Goal: Transaction & Acquisition: Register for event/course

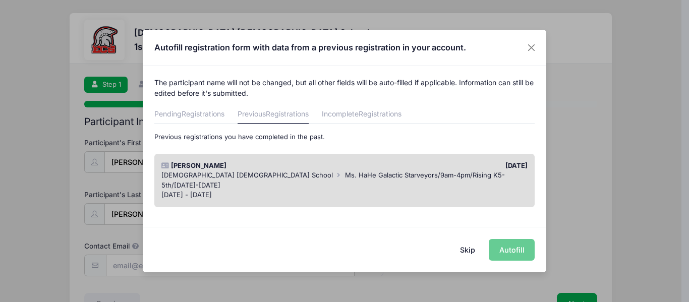
click at [219, 172] on span "[DEMOGRAPHIC_DATA] [DEMOGRAPHIC_DATA] School" at bounding box center [248, 175] width 172 height 8
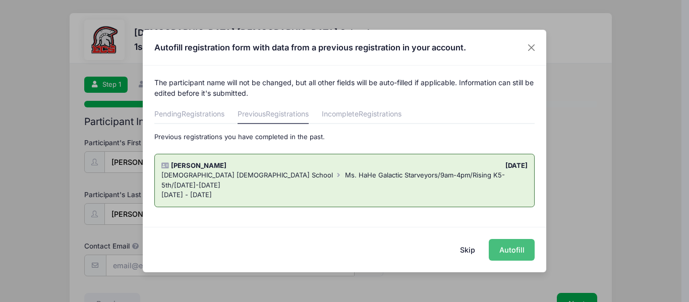
click at [518, 246] on button "Autofill" at bounding box center [512, 250] width 46 height 22
type input "[EMAIL_ADDRESS][DOMAIN_NAME]"
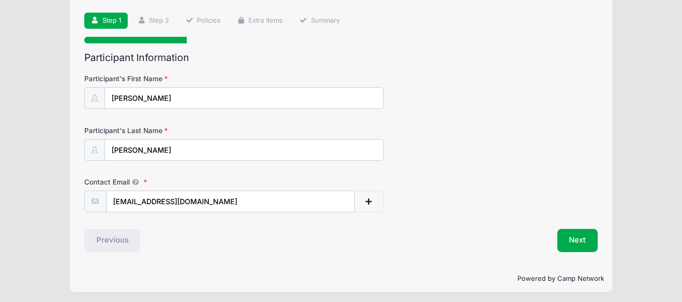
scroll to position [67, 0]
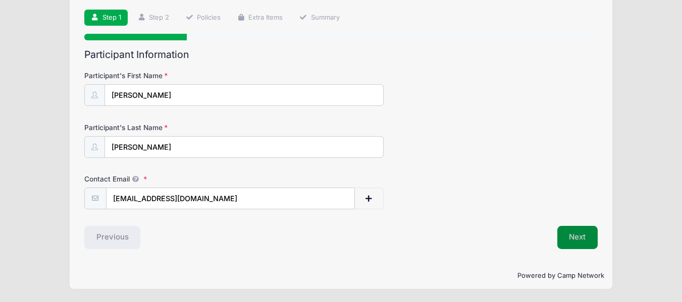
click at [581, 238] on button "Next" at bounding box center [577, 237] width 41 height 23
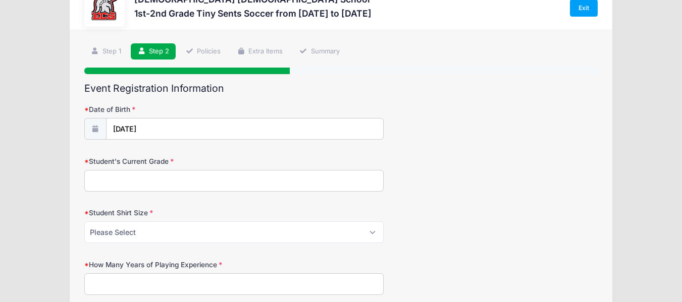
scroll to position [0, 0]
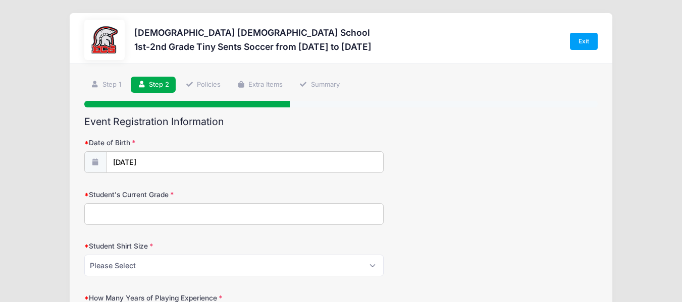
click at [208, 224] on input "Student's Current Grade" at bounding box center [233, 214] width 299 height 22
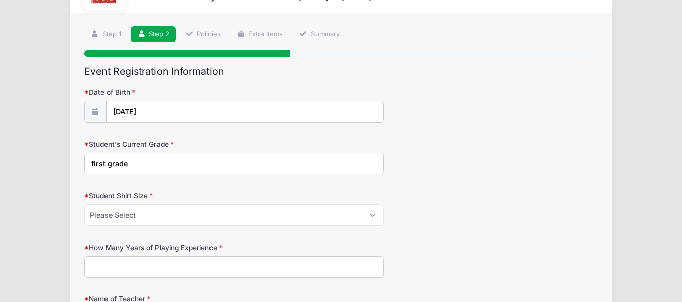
type input "first grade"
click at [153, 214] on select "Please Select XS S M L XL XXL" at bounding box center [233, 215] width 299 height 22
select select "M"
click at [84, 204] on select "Please Select XS S M L XL XXL" at bounding box center [233, 215] width 299 height 22
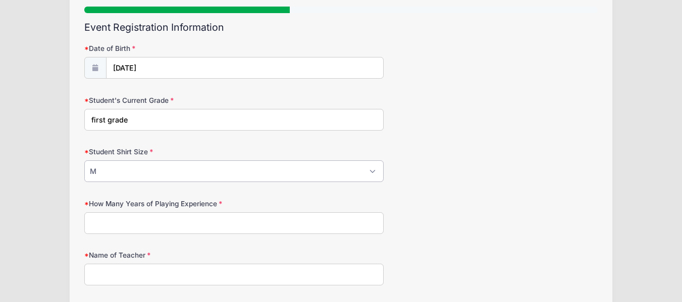
scroll to position [151, 0]
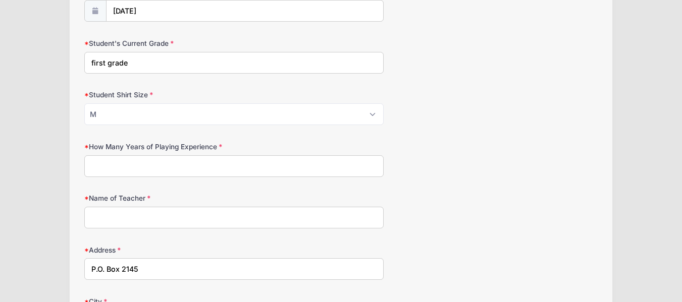
click at [192, 165] on input "How Many Years of Playing Experience" at bounding box center [233, 166] width 299 height 22
type input "2"
click at [150, 224] on input "Name of Teacher" at bounding box center [233, 218] width 299 height 22
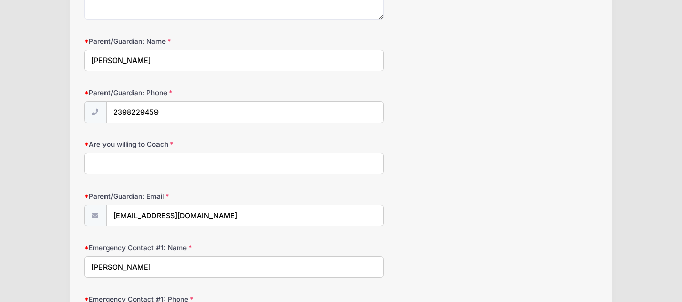
scroll to position [808, 0]
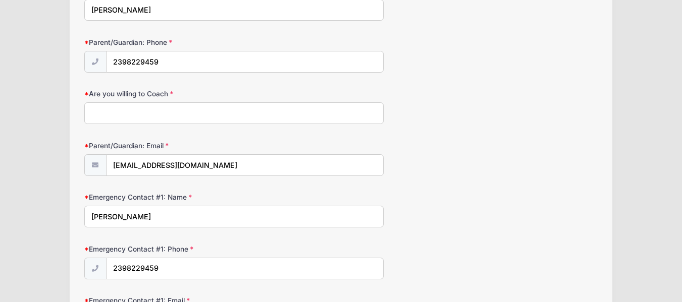
type input "Musick"
click at [159, 113] on input "Are you willing to Coach" at bounding box center [233, 113] width 299 height 22
type input "h"
type input "m"
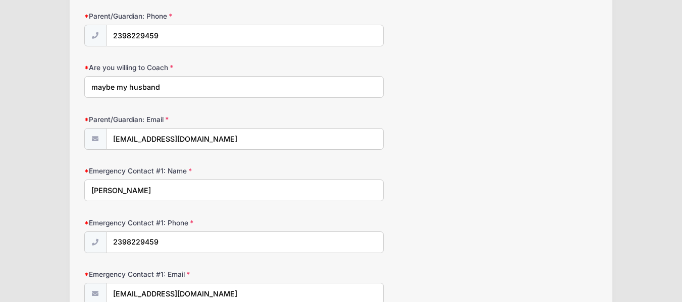
scroll to position [858, 0]
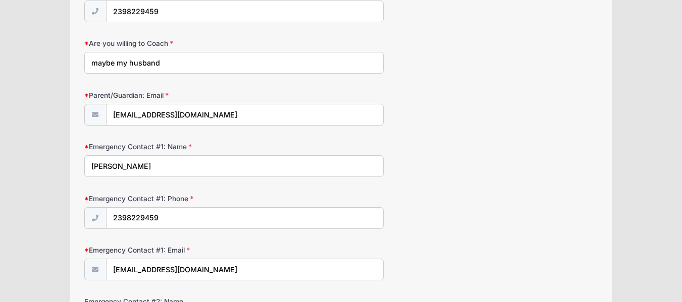
type input "maybe my husband"
click at [97, 114] on icon at bounding box center [95, 115] width 8 height 7
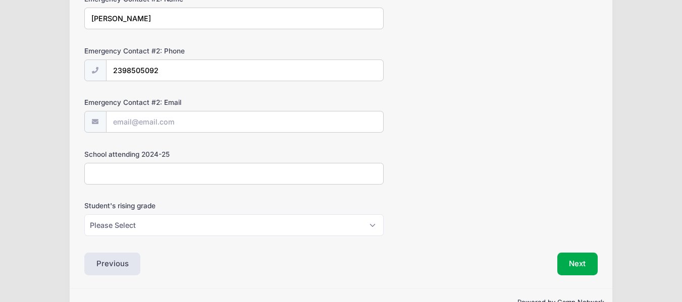
scroll to position [1187, 0]
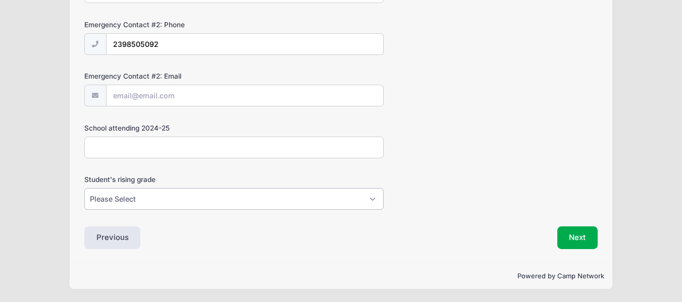
click at [136, 201] on select "Please Select K5 1st 2nd 3rd 4th 5th 6th 7th 8th" at bounding box center [233, 199] width 299 height 22
select select "1st"
click at [84, 188] on select "Please Select K5 1st 2nd 3rd 4th 5th 6th 7th 8th" at bounding box center [233, 199] width 299 height 22
click at [591, 241] on button "Next" at bounding box center [577, 238] width 41 height 23
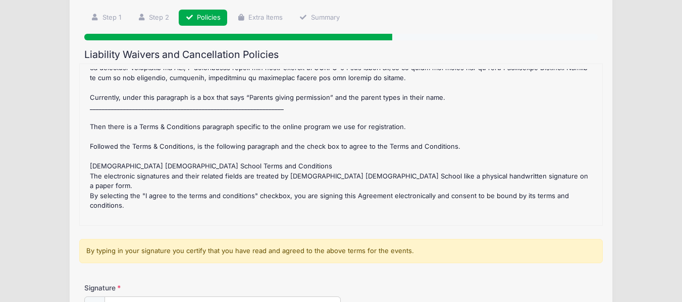
scroll to position [189, 0]
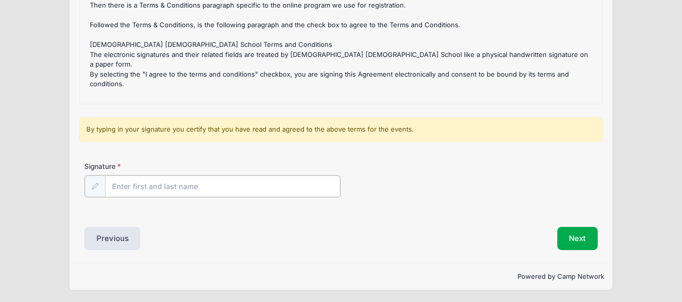
click at [131, 188] on input "Signature" at bounding box center [223, 187] width 236 height 22
type input "Amy Martin"
click at [571, 237] on button "Next" at bounding box center [577, 237] width 41 height 23
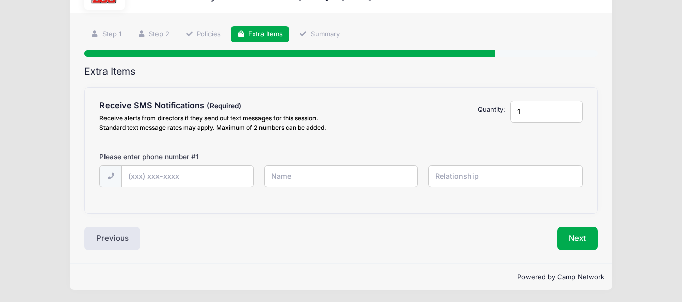
scroll to position [51, 0]
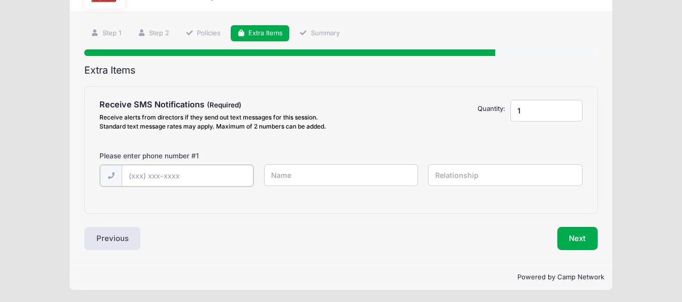
click at [207, 165] on div at bounding box center [176, 176] width 154 height 23
type input "(239) 822-9459"
click at [308, 187] on div "(239) 822-9459" at bounding box center [340, 182] width 493 height 35
click at [310, 177] on input "text" at bounding box center [341, 176] width 154 height 22
type input "Amy"
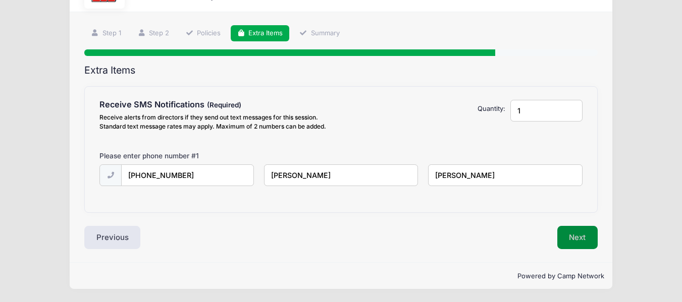
type input "[PERSON_NAME]"
click at [584, 233] on button "Next" at bounding box center [577, 237] width 41 height 23
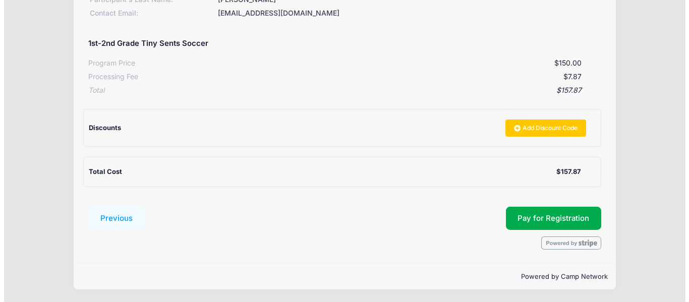
scroll to position [176, 0]
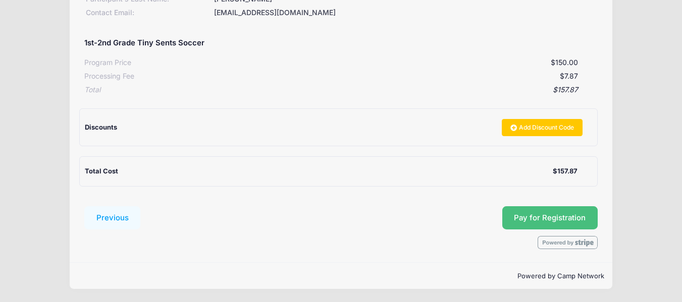
click at [571, 219] on button "Pay for Registration" at bounding box center [550, 217] width 96 height 23
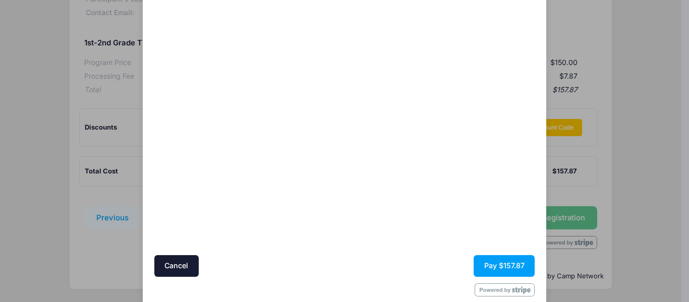
scroll to position [105, 0]
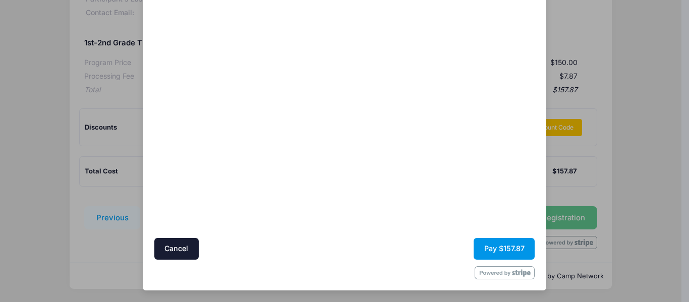
click at [488, 249] on button "Pay $157.87" at bounding box center [504, 249] width 61 height 22
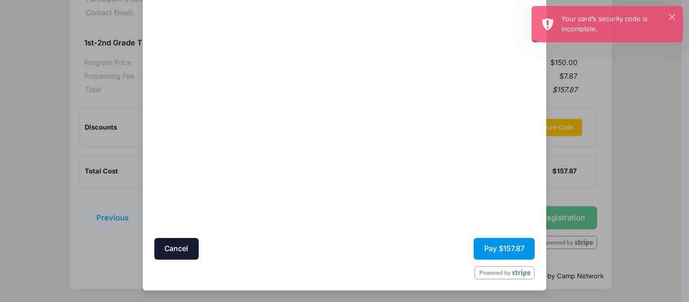
click at [497, 247] on button "Pay $157.87" at bounding box center [504, 249] width 61 height 22
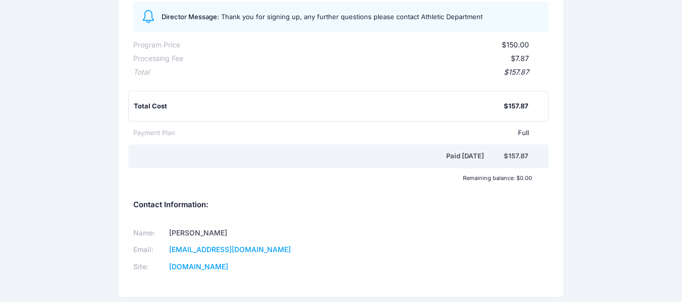
scroll to position [192, 0]
